Goal: Transaction & Acquisition: Purchase product/service

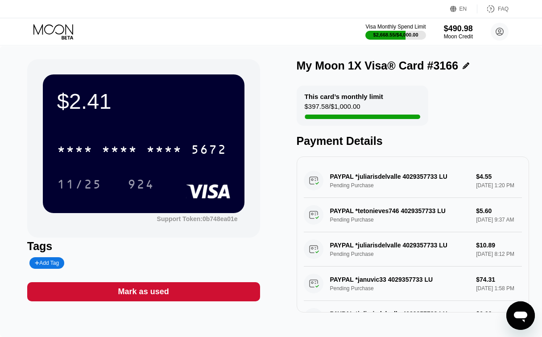
click at [41, 27] on icon at bounding box center [53, 32] width 41 height 16
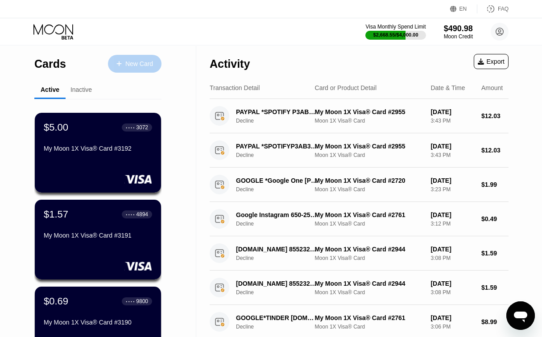
click at [120, 61] on icon at bounding box center [118, 64] width 5 height 6
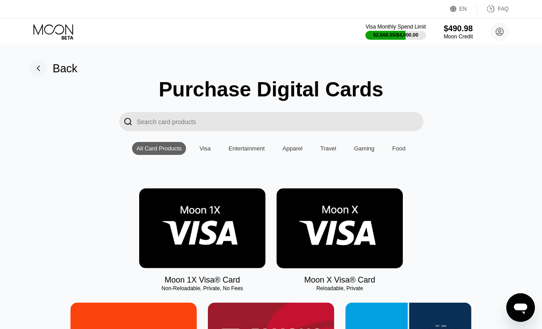
click at [245, 231] on img at bounding box center [202, 228] width 126 height 80
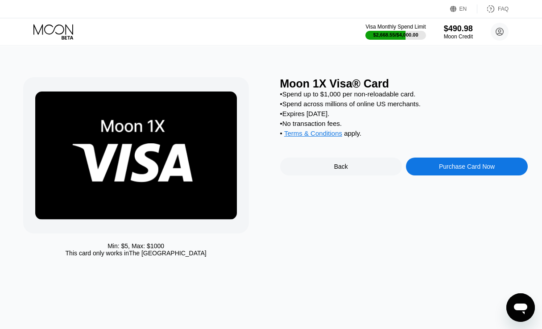
drag, startPoint x: 431, startPoint y: 153, endPoint x: 436, endPoint y: 178, distance: 25.5
click at [431, 156] on div "Moon 1X Visa® Card • Spend up to $1,000 per non-reloadable card. • Spend across…" at bounding box center [404, 169] width 248 height 184
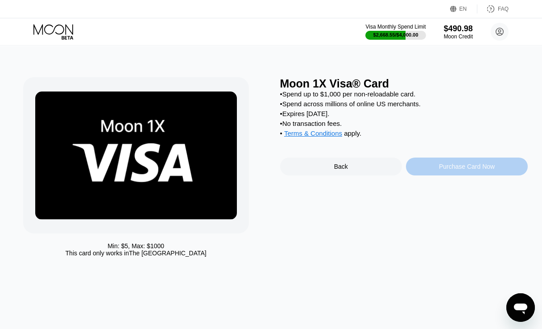
click at [436, 175] on div "Purchase Card Now" at bounding box center [467, 166] width 122 height 18
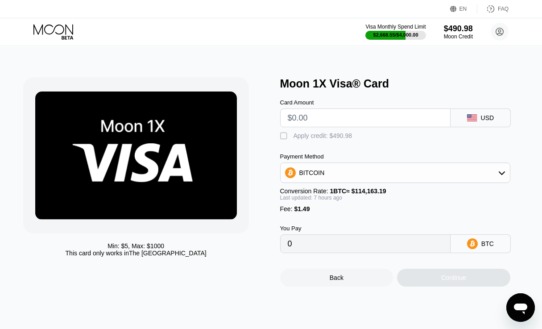
click at [377, 118] on input "text" at bounding box center [365, 118] width 155 height 18
type input "$6"
type input "0.00006537"
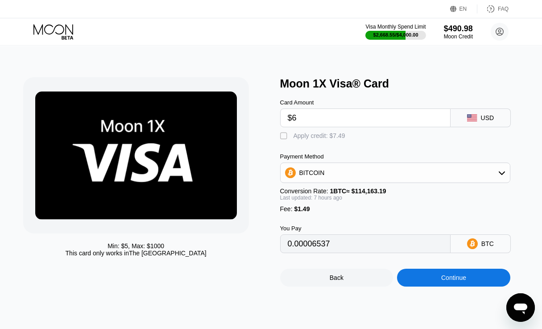
type input "$6"
click at [289, 141] on div " Apply credit: $7.49" at bounding box center [315, 136] width 70 height 9
type input "0"
click at [459, 281] on div "Continue" at bounding box center [453, 277] width 25 height 7
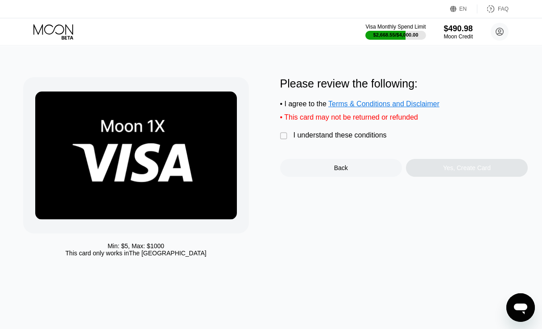
click at [301, 139] on div "I understand these conditions" at bounding box center [340, 135] width 93 height 8
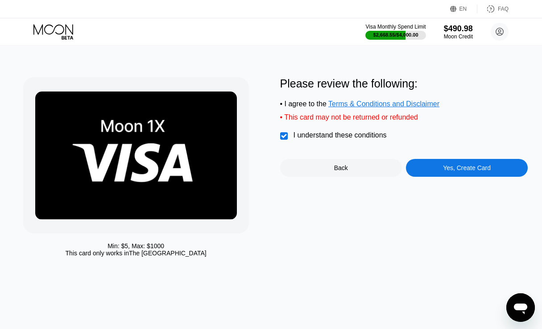
click at [426, 162] on div "Please review the following: • I agree to the Terms & Conditions and Disclaimer…" at bounding box center [404, 126] width 248 height 99
click at [427, 163] on div "Please review the following: • I agree to the Terms & Conditions and Disclaimer…" at bounding box center [404, 126] width 248 height 99
click at [427, 169] on div "Yes, Create Card" at bounding box center [467, 168] width 122 height 18
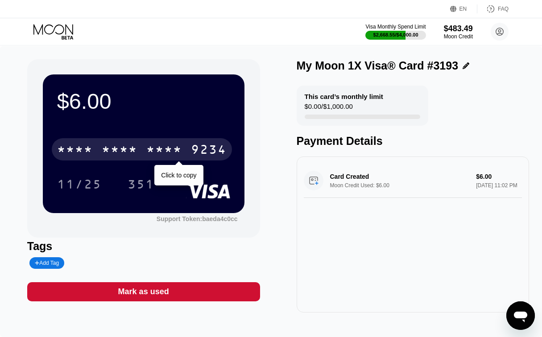
click at [214, 146] on div "9234" at bounding box center [209, 151] width 36 height 14
